Goal: Use online tool/utility

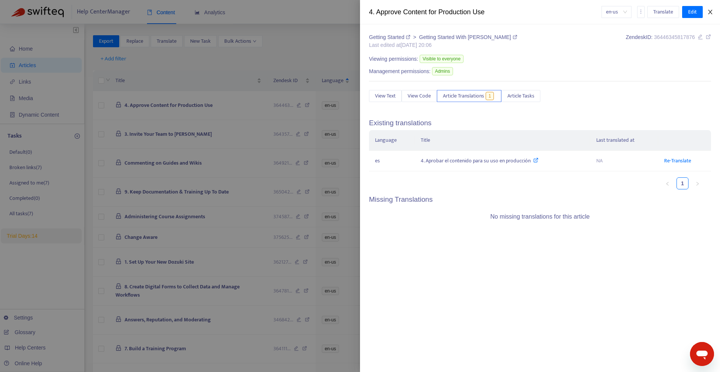
click at [711, 10] on icon "close" at bounding box center [710, 12] width 6 height 6
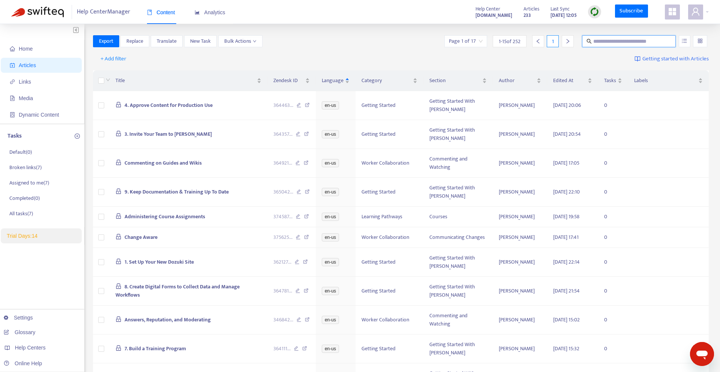
click at [632, 37] on input "text" at bounding box center [629, 41] width 72 height 8
paste input "**********"
type input "**********"
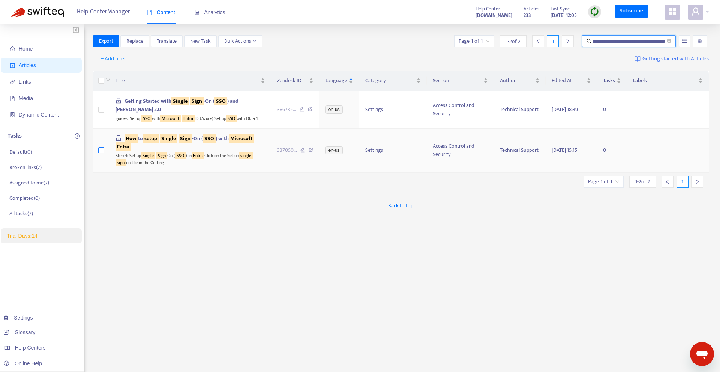
scroll to position [0, 0]
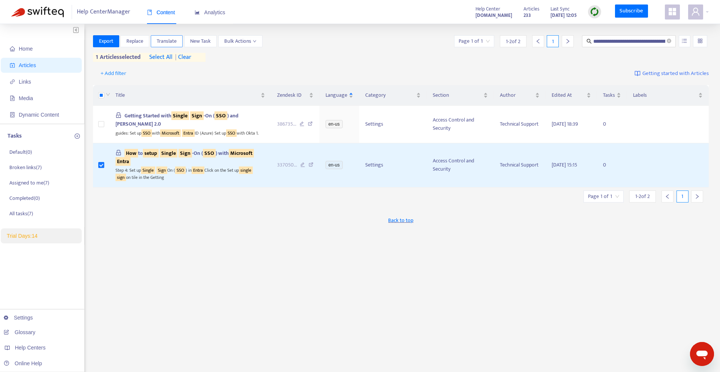
click at [170, 41] on span "Translate" at bounding box center [167, 41] width 20 height 8
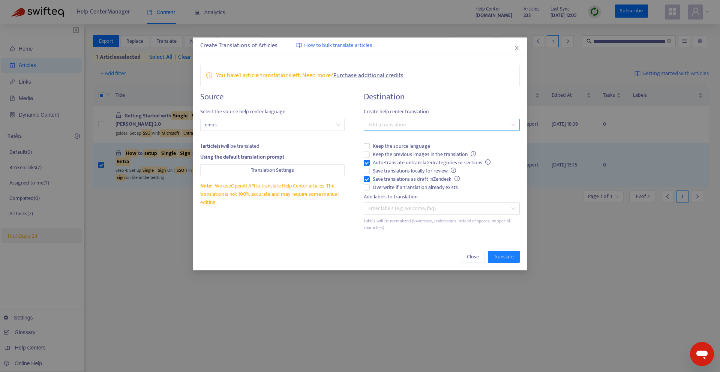
click at [400, 128] on div at bounding box center [438, 124] width 145 height 9
click at [394, 147] on div "Spanish ( es )" at bounding box center [441, 152] width 153 height 12
click at [518, 263] on div "Close Translate" at bounding box center [360, 256] width 335 height 27
click at [515, 260] on button "Translate" at bounding box center [504, 257] width 32 height 12
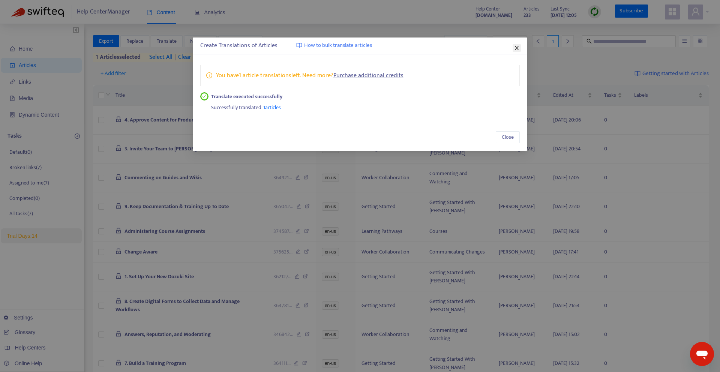
click at [514, 49] on icon "close" at bounding box center [517, 48] width 6 height 6
